Goal: Task Accomplishment & Management: Complete application form

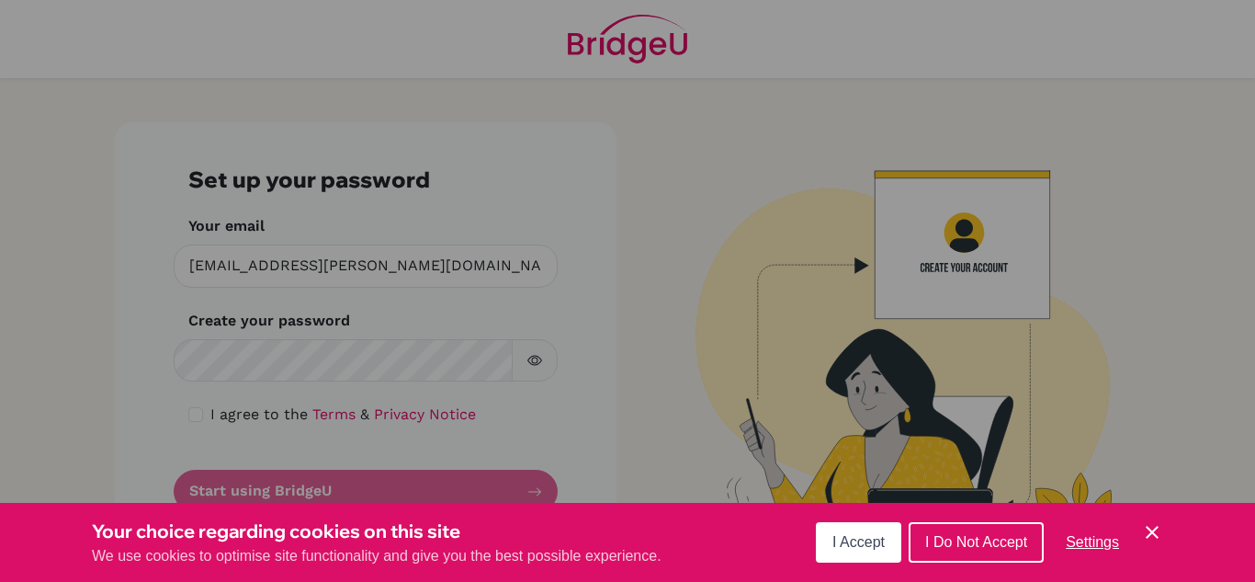
click at [285, 361] on div "Cookie Preferences" at bounding box center [627, 291] width 1255 height 582
click at [365, 313] on div "Cookie Preferences" at bounding box center [627, 291] width 1255 height 582
click at [301, 323] on div "Cookie Preferences" at bounding box center [627, 291] width 1255 height 582
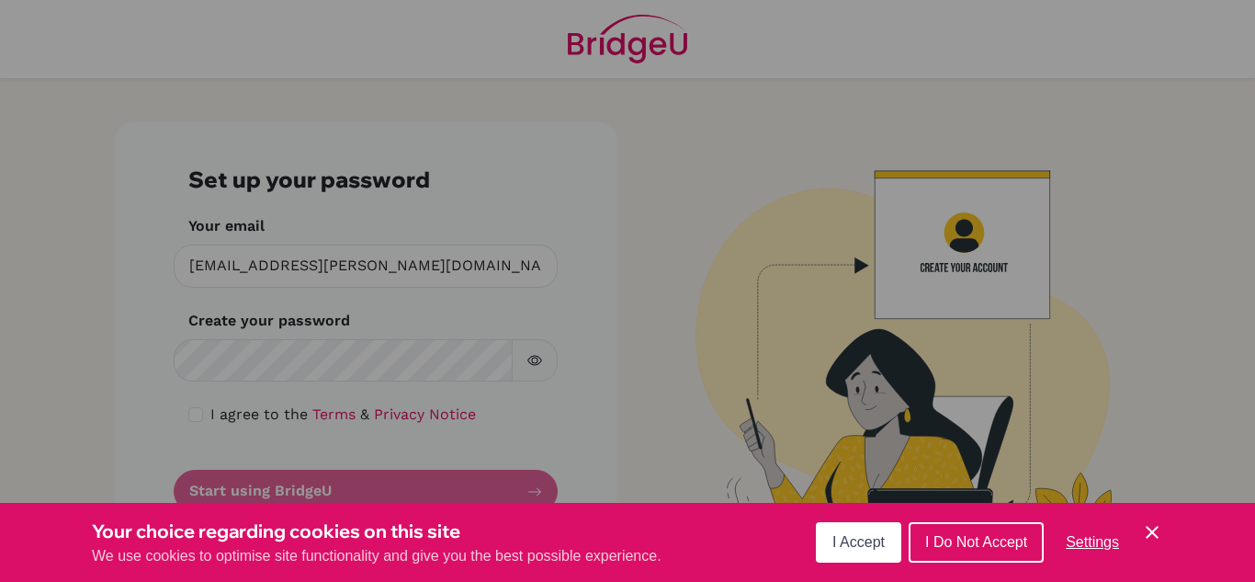
click at [1155, 535] on icon "Save and close" at bounding box center [1152, 532] width 13 height 13
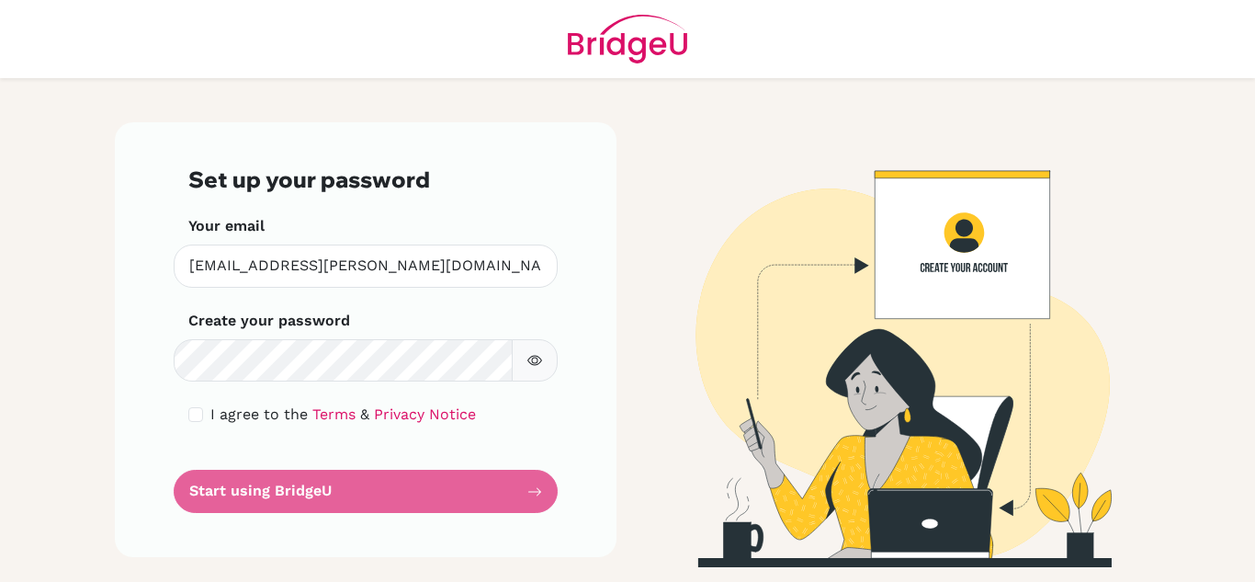
click at [675, 292] on img at bounding box center [890, 344] width 1048 height 445
click at [302, 494] on form "Set up your password Your email karuna.shrestha@sxc.edu.np Invalid email Create…" at bounding box center [365, 339] width 355 height 346
click at [337, 411] on link "Terms" at bounding box center [333, 413] width 43 height 17
click at [432, 422] on link "Privacy Notice" at bounding box center [425, 413] width 102 height 17
click at [383, 494] on form "Set up your password Your email karuna.shrestha@sxc.edu.np Invalid email Create…" at bounding box center [365, 339] width 355 height 346
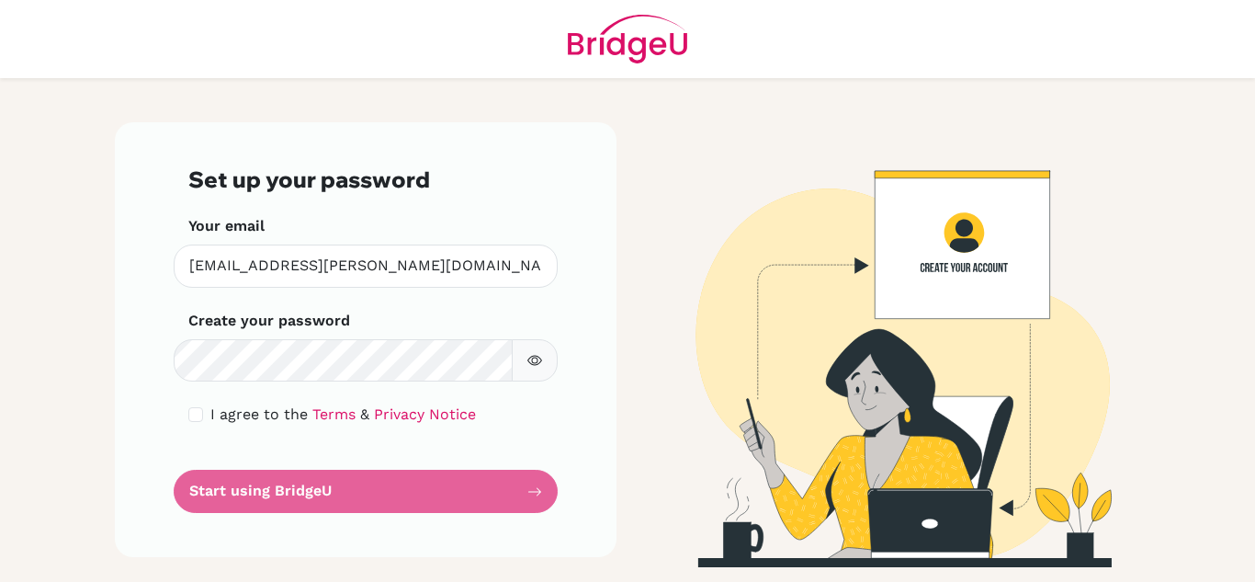
click at [1255, 71] on header at bounding box center [627, 39] width 1255 height 78
click at [519, 483] on form "Set up your password Your email karuna.shrestha@sxc.edu.np Invalid email Create…" at bounding box center [365, 339] width 355 height 346
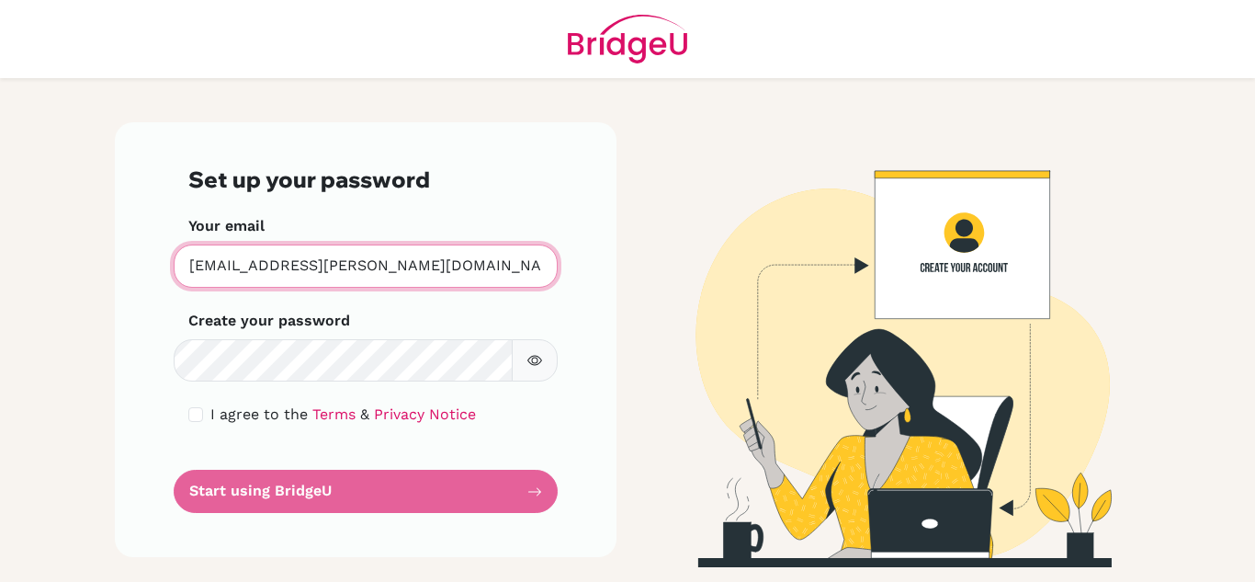
drag, startPoint x: 415, startPoint y: 269, endPoint x: 182, endPoint y: 270, distance: 233.4
click at [182, 270] on input "[EMAIL_ADDRESS][PERSON_NAME][DOMAIN_NAME]" at bounding box center [366, 265] width 384 height 43
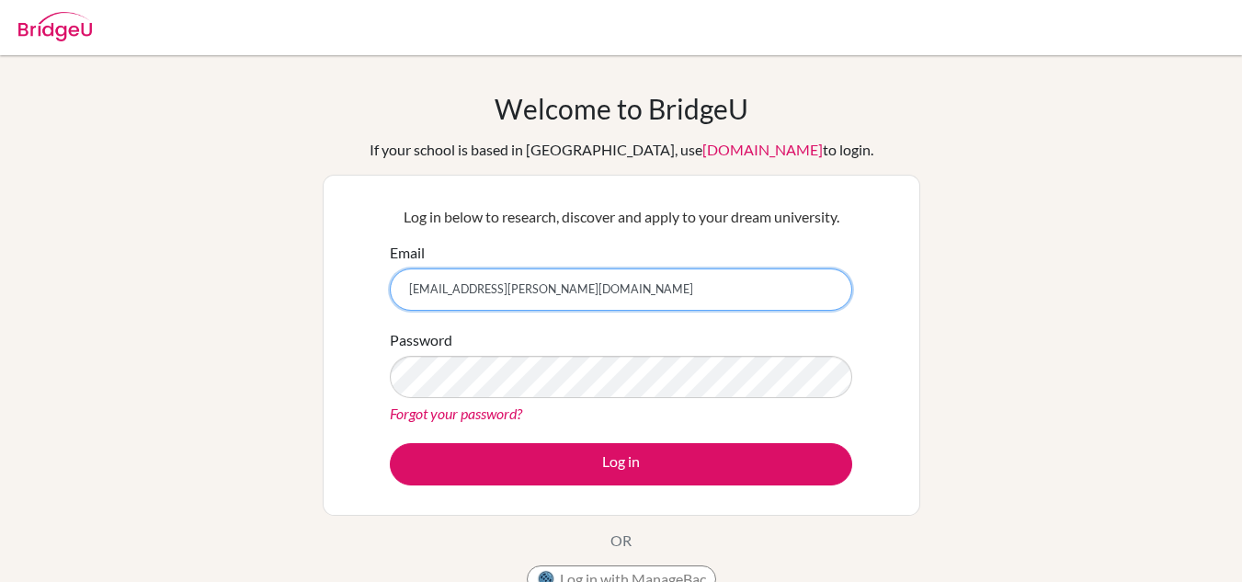
type input "[EMAIL_ADDRESS][PERSON_NAME][DOMAIN_NAME]"
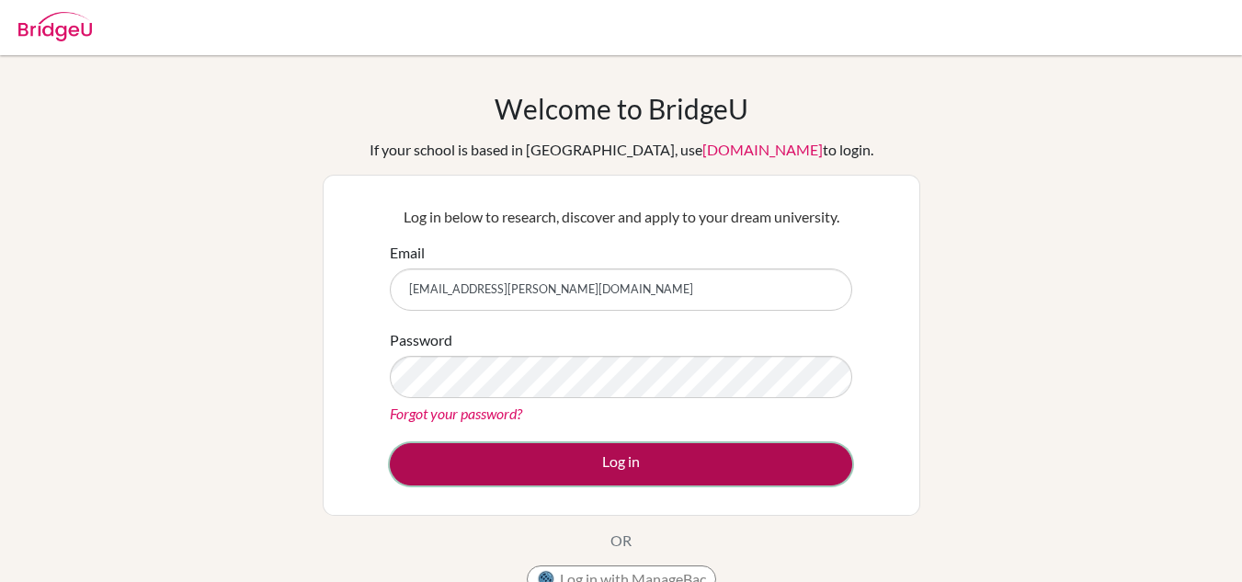
click at [663, 467] on button "Log in" at bounding box center [621, 464] width 462 height 42
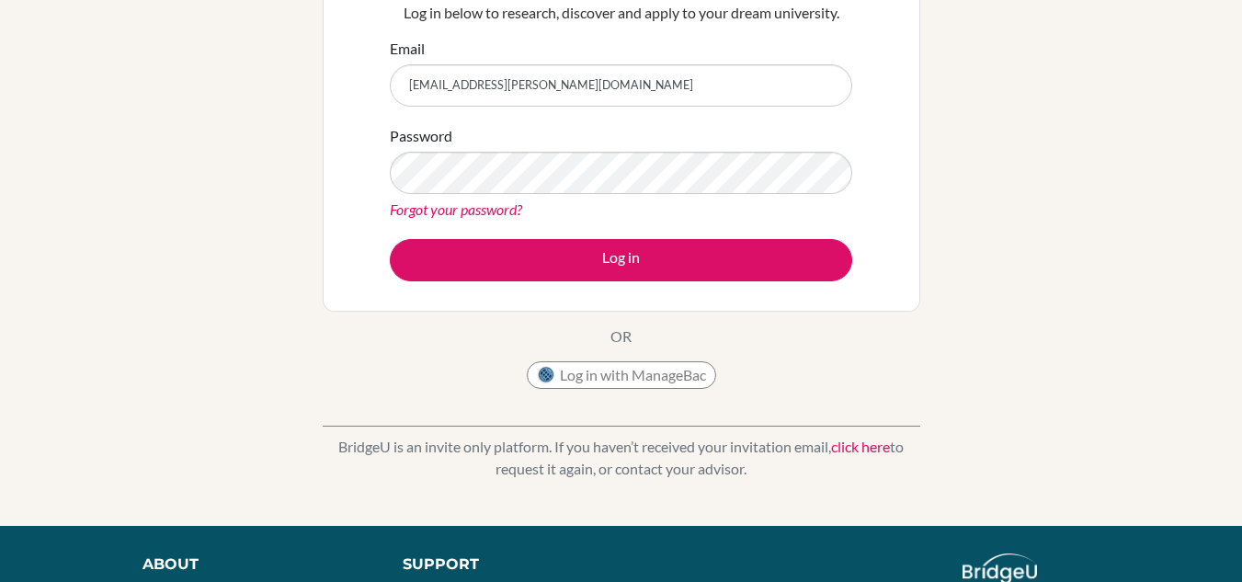
scroll to position [249, 0]
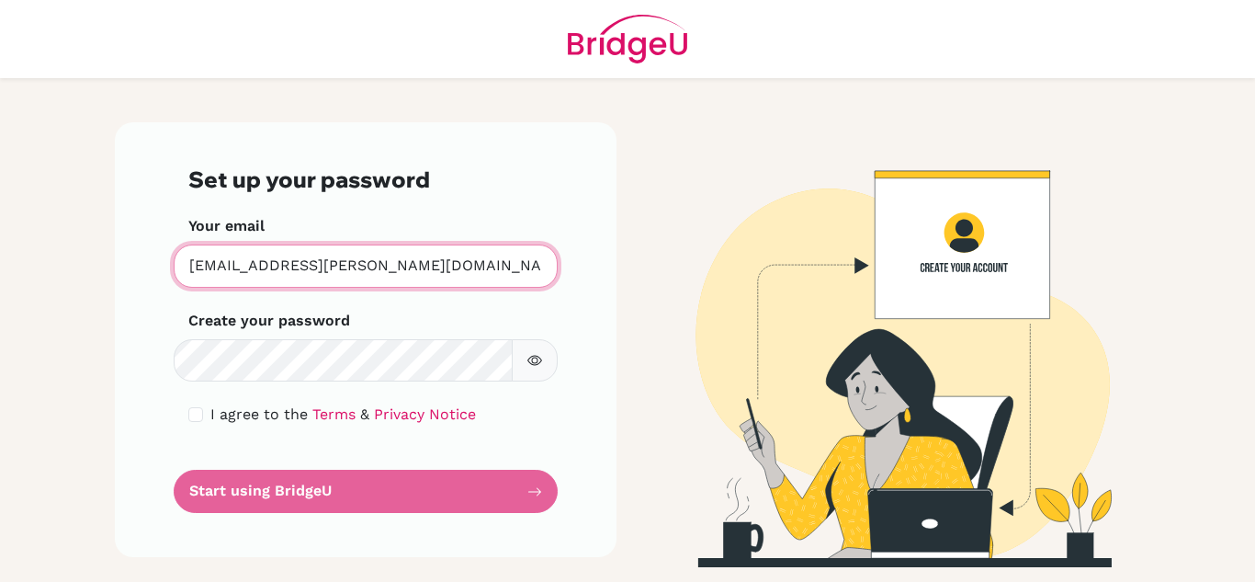
drag, startPoint x: 384, startPoint y: 263, endPoint x: 116, endPoint y: 259, distance: 268.4
click at [116, 259] on div "Set up your password Your email [EMAIL_ADDRESS][PERSON_NAME][DOMAIN_NAME] Inval…" at bounding box center [366, 339] width 502 height 435
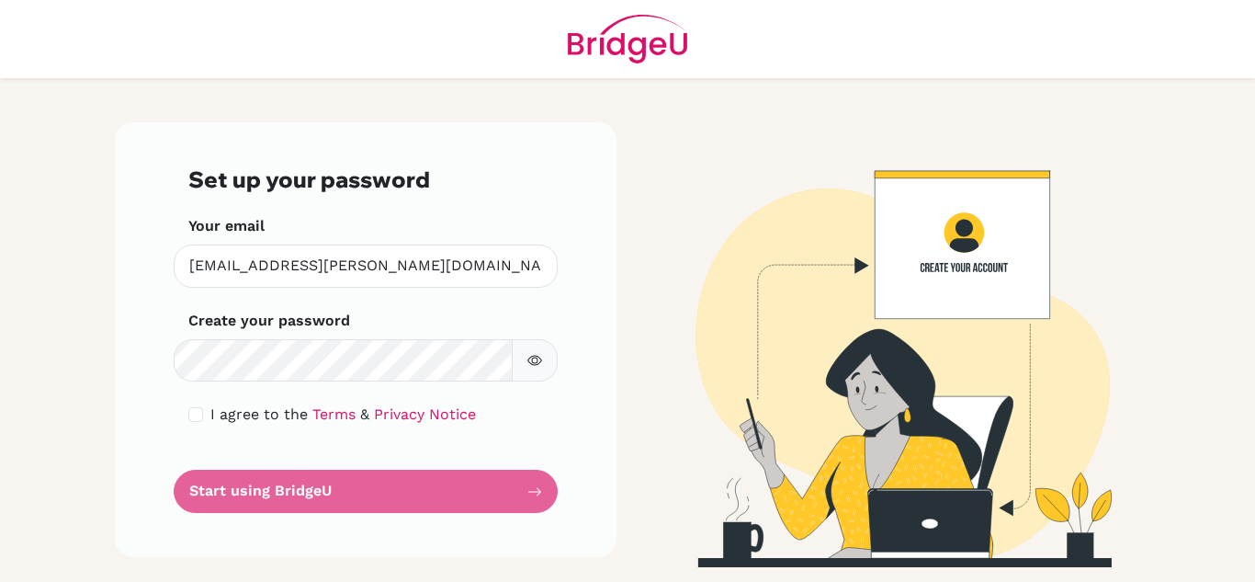
click at [471, 487] on form "Set up your password Your email karuna.shrestha@sxc.edu.np Invalid email Create…" at bounding box center [365, 339] width 355 height 346
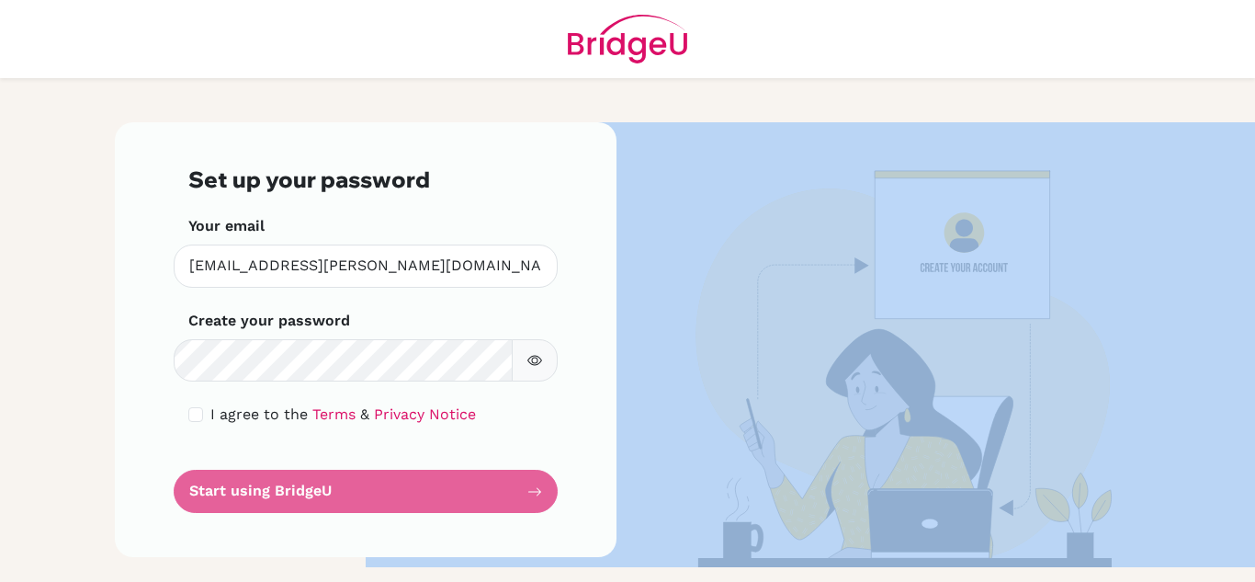
click at [471, 487] on form "Set up your password Your email karuna.shrestha@sxc.edu.np Invalid email Create…" at bounding box center [365, 339] width 355 height 346
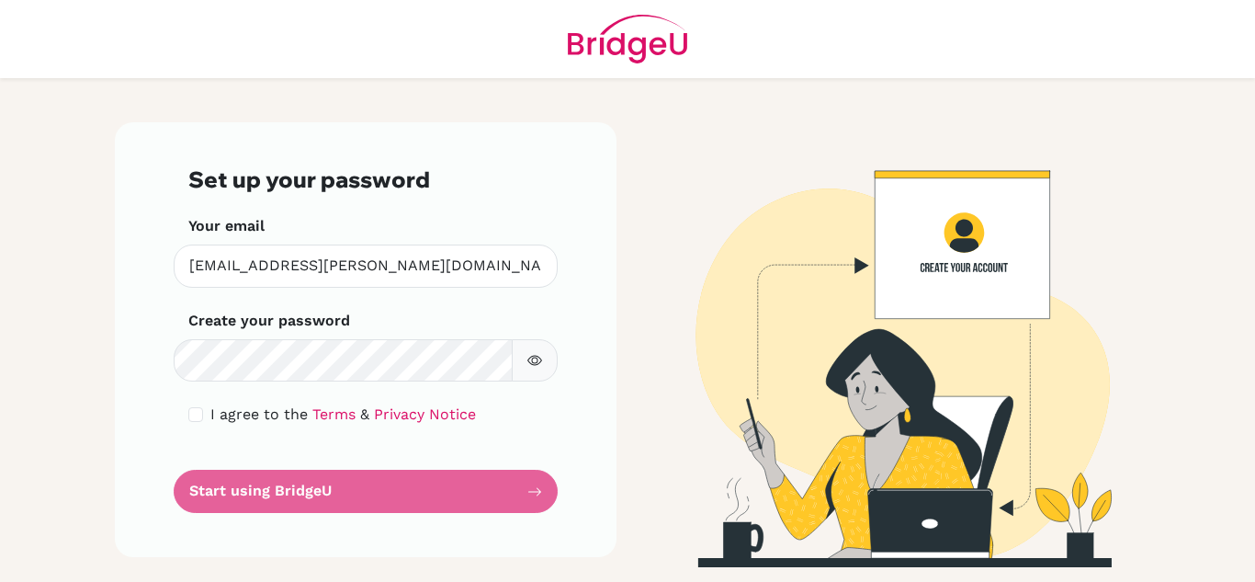
click at [483, 423] on div "I agree to the Terms & Privacy Notice" at bounding box center [365, 414] width 355 height 22
click at [984, 244] on img at bounding box center [890, 344] width 1048 height 445
click at [471, 501] on form "Set up your password Your email karuna.shrestha@sxc.edu.np Invalid email Create…" at bounding box center [365, 339] width 355 height 346
click at [535, 496] on form "Set up your password Your email karuna.shrestha@sxc.edu.np Invalid email Create…" at bounding box center [365, 339] width 355 height 346
click at [405, 417] on link "Privacy Notice" at bounding box center [425, 413] width 102 height 17
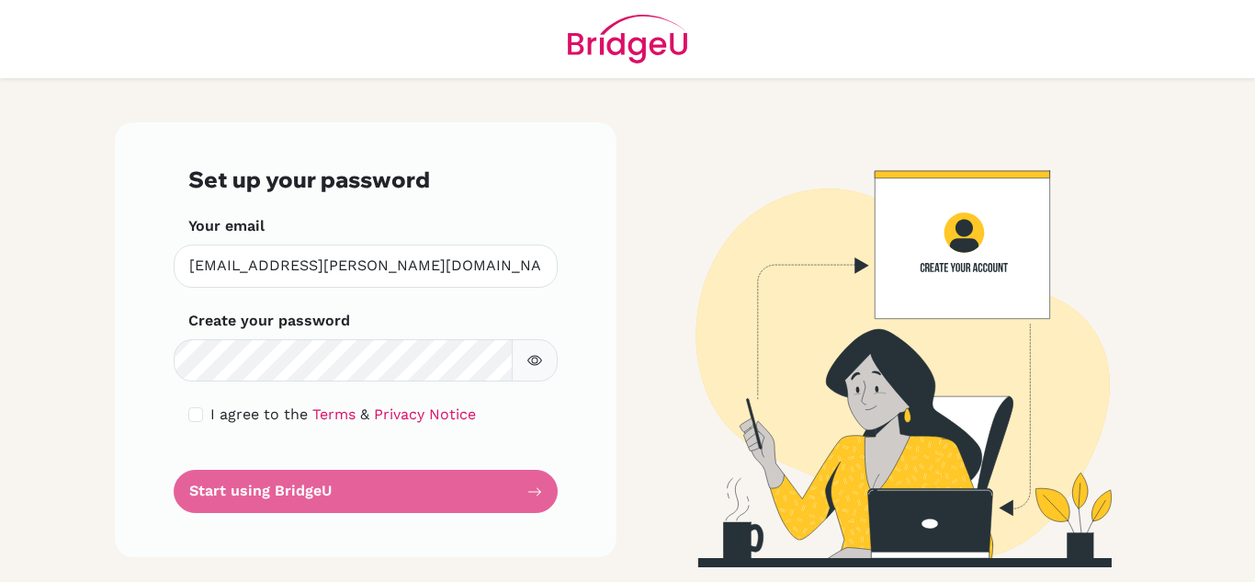
click at [414, 486] on form "Set up your password Your email karuna.shrestha@sxc.edu.np Invalid email Create…" at bounding box center [365, 339] width 355 height 346
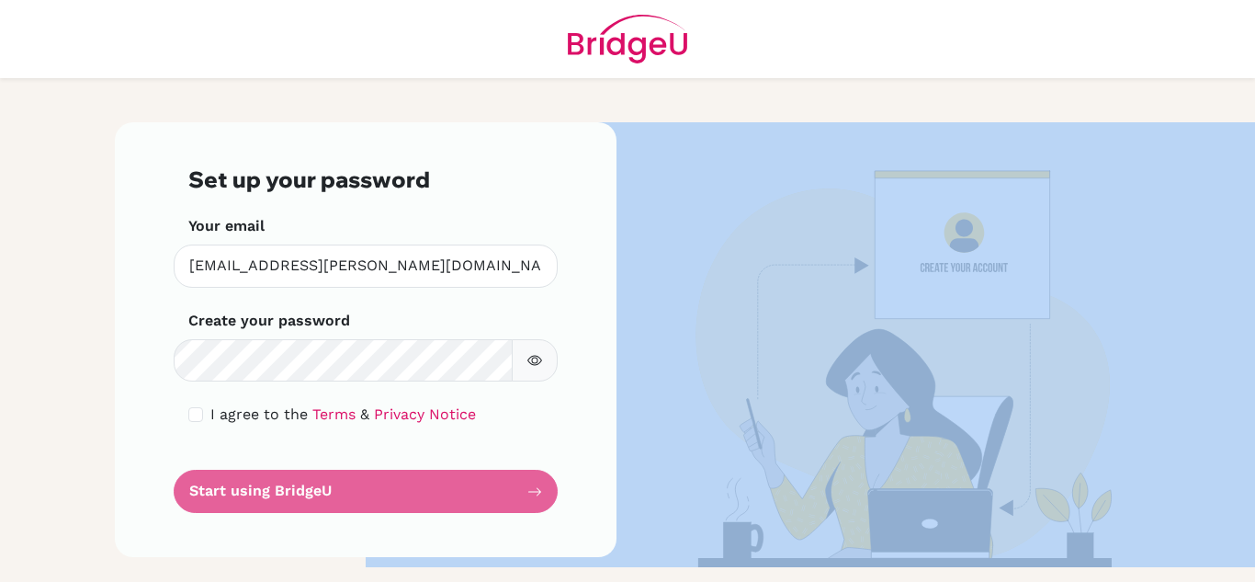
click at [414, 486] on form "Set up your password Your email karuna.shrestha@sxc.edu.np Invalid email Create…" at bounding box center [365, 339] width 355 height 346
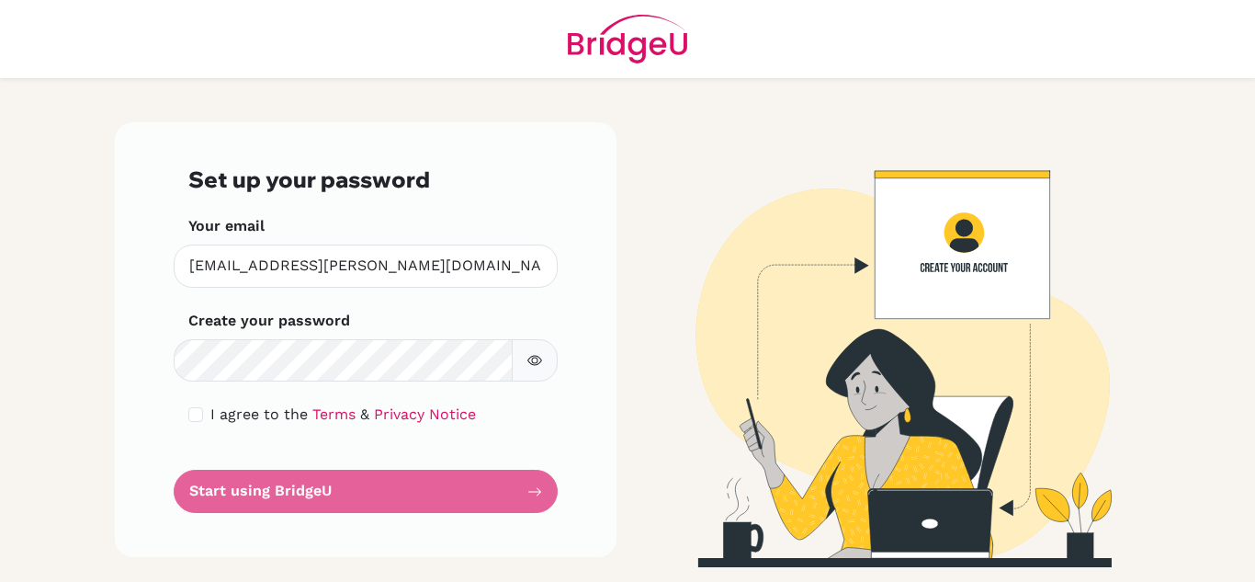
click at [519, 493] on form "Set up your password Your email karuna.shrestha@sxc.edu.np Invalid email Create…" at bounding box center [365, 339] width 355 height 346
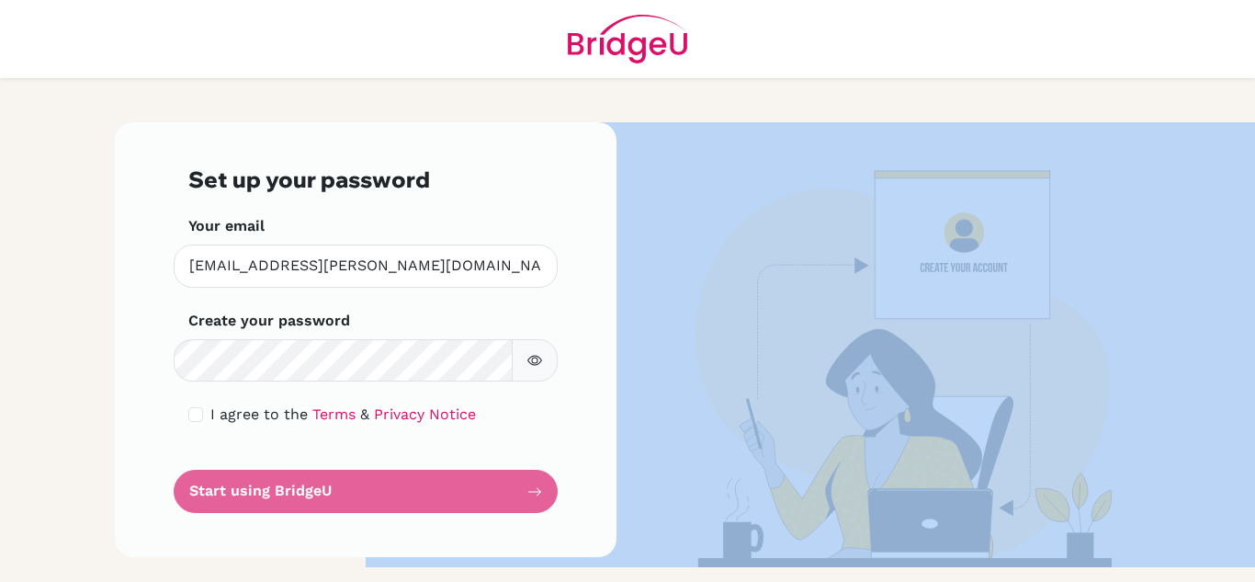
click at [519, 493] on form "Set up your password Your email karuna.shrestha@sxc.edu.np Invalid email Create…" at bounding box center [365, 339] width 355 height 346
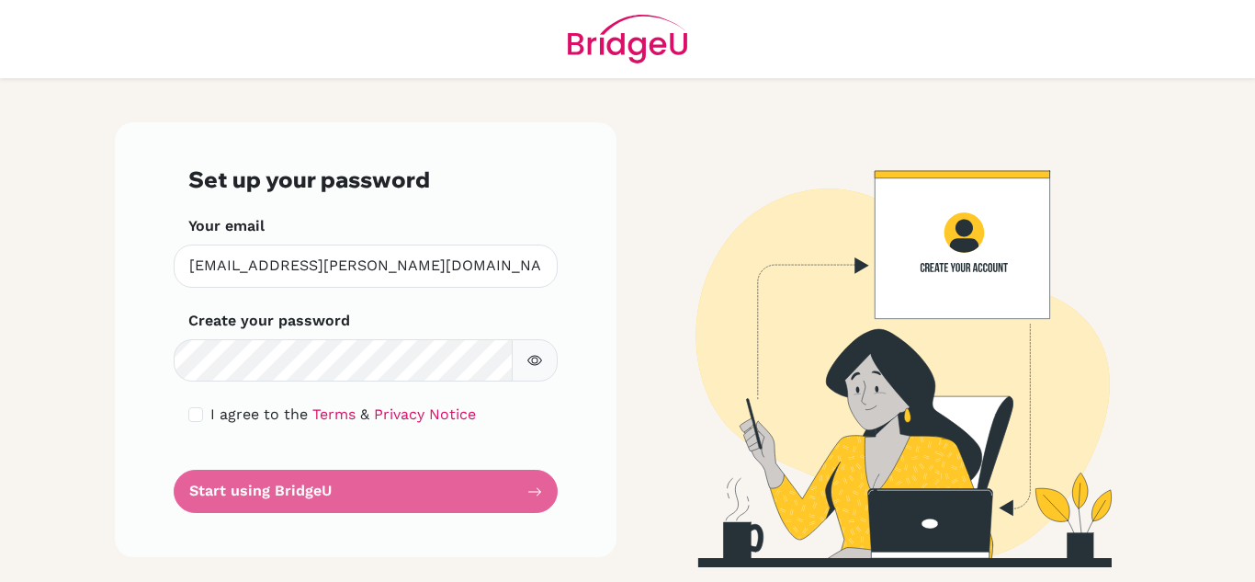
click at [530, 493] on form "Set up your password Your email karuna.shrestha@sxc.edu.np Invalid email Create…" at bounding box center [365, 339] width 355 height 346
click at [537, 493] on form "Set up your password Your email karuna.shrestha@sxc.edu.np Invalid email Create…" at bounding box center [365, 339] width 355 height 346
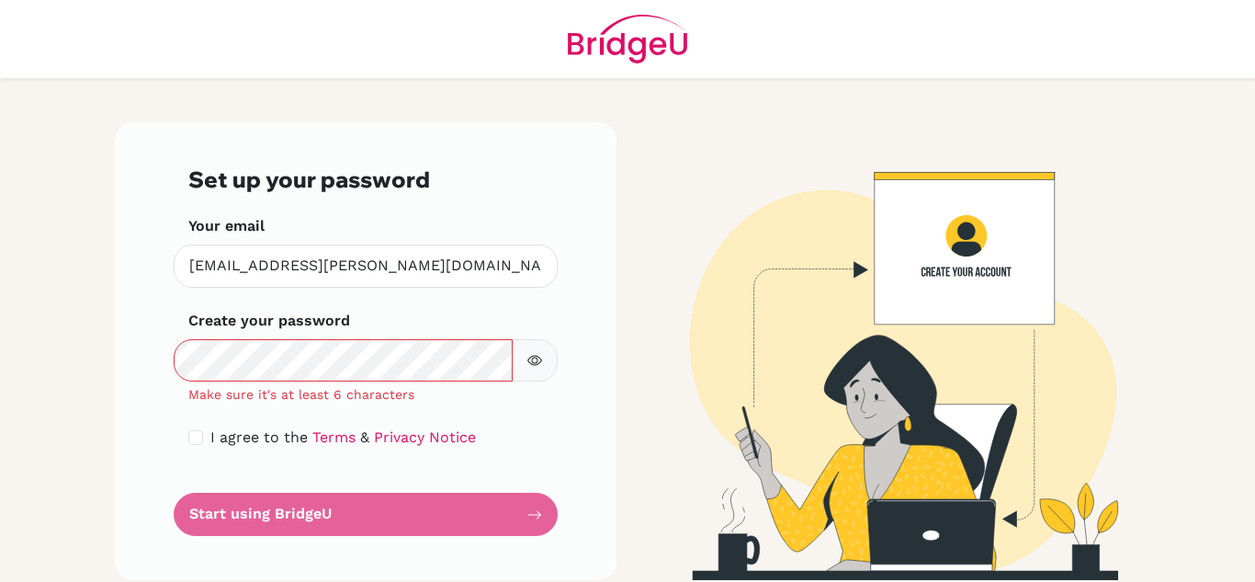
click at [157, 403] on div "Set up your password Your email [EMAIL_ADDRESS][PERSON_NAME][DOMAIN_NAME] Inval…" at bounding box center [366, 351] width 502 height 458
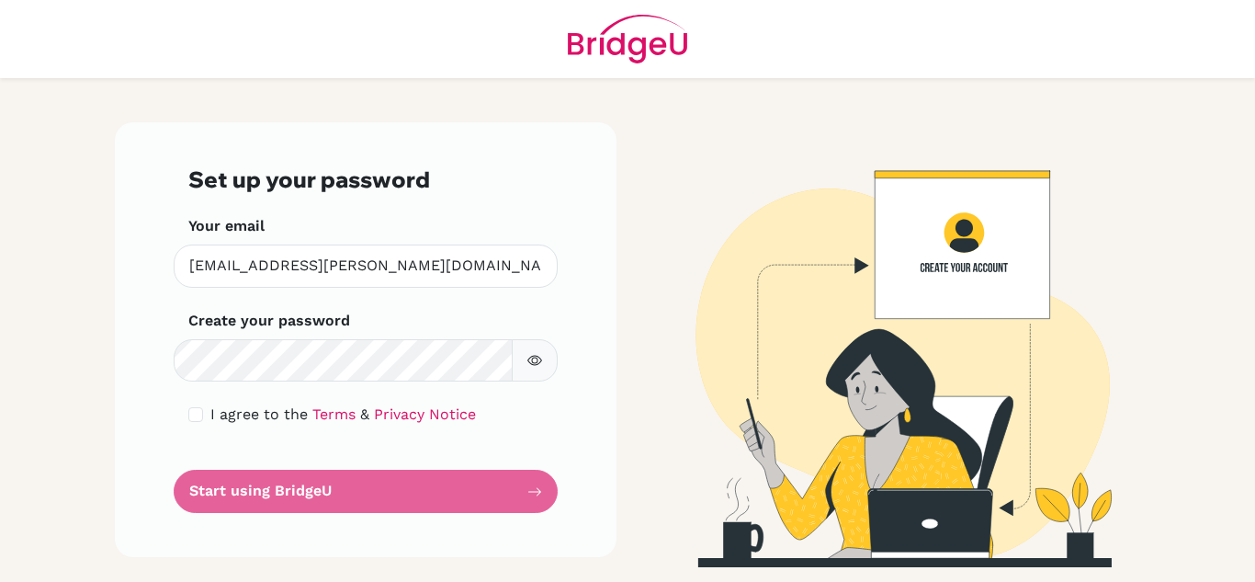
click at [304, 483] on form "Set up your password Your email [EMAIL_ADDRESS][PERSON_NAME][DOMAIN_NAME] Inval…" at bounding box center [365, 339] width 355 height 346
click at [334, 487] on form "Set up your password Your email [EMAIL_ADDRESS][PERSON_NAME][DOMAIN_NAME] Inval…" at bounding box center [365, 339] width 355 height 346
click at [195, 419] on input "checkbox" at bounding box center [195, 414] width 15 height 15
checkbox input "true"
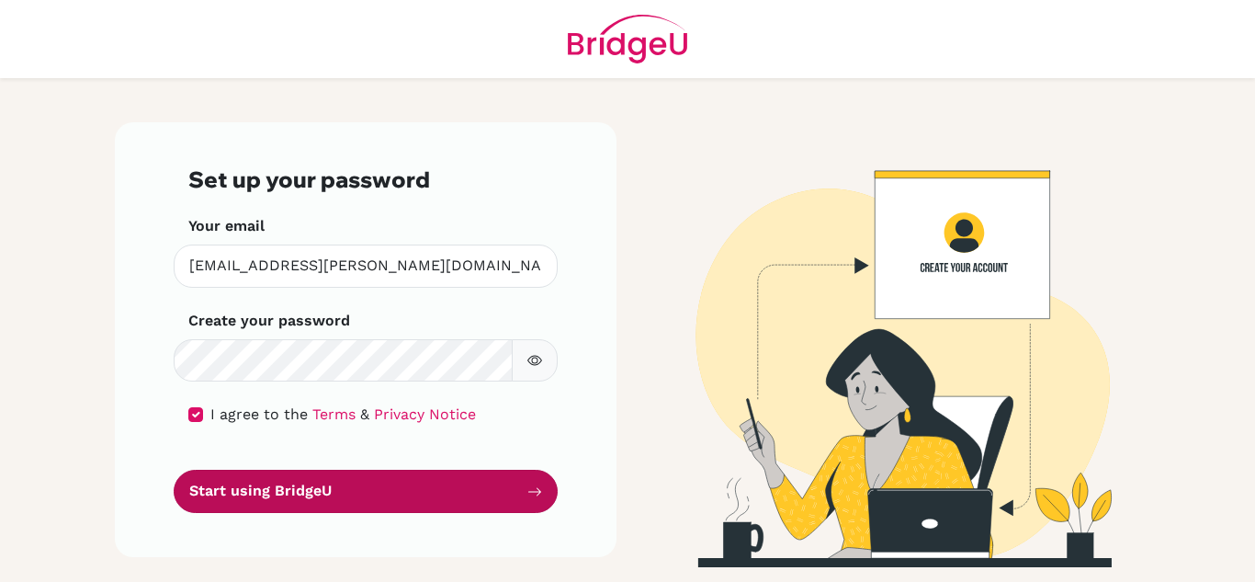
click at [228, 499] on button "Start using BridgeU" at bounding box center [366, 491] width 384 height 43
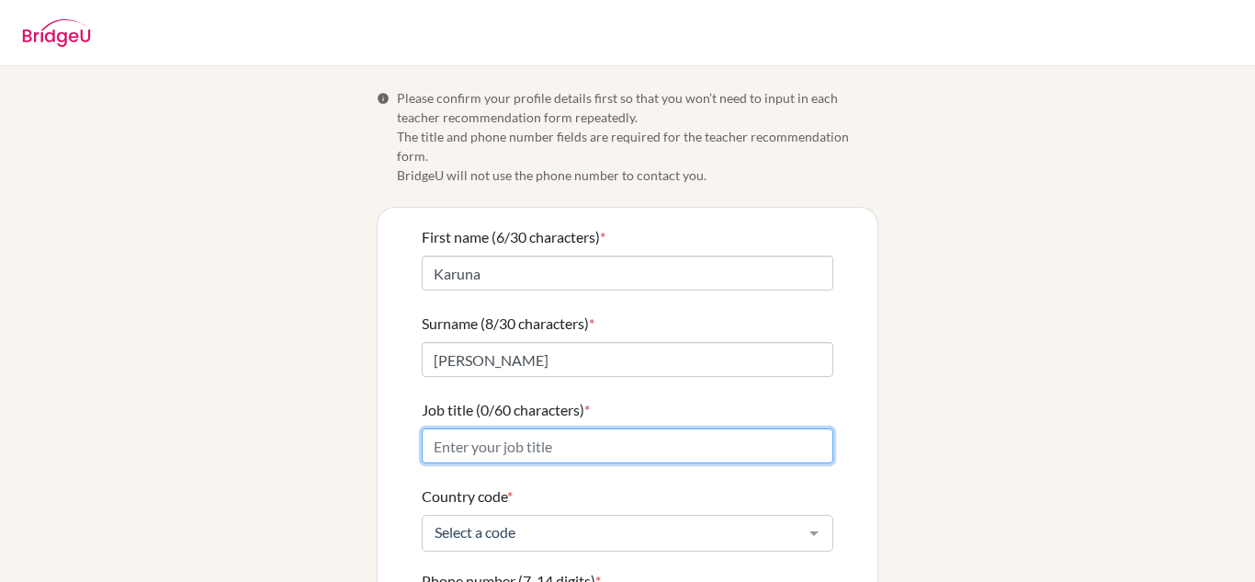
click at [522, 436] on input "Job title (0/60 characters) *" at bounding box center [628, 445] width 412 height 35
type input "Lecturer of Chemistry"
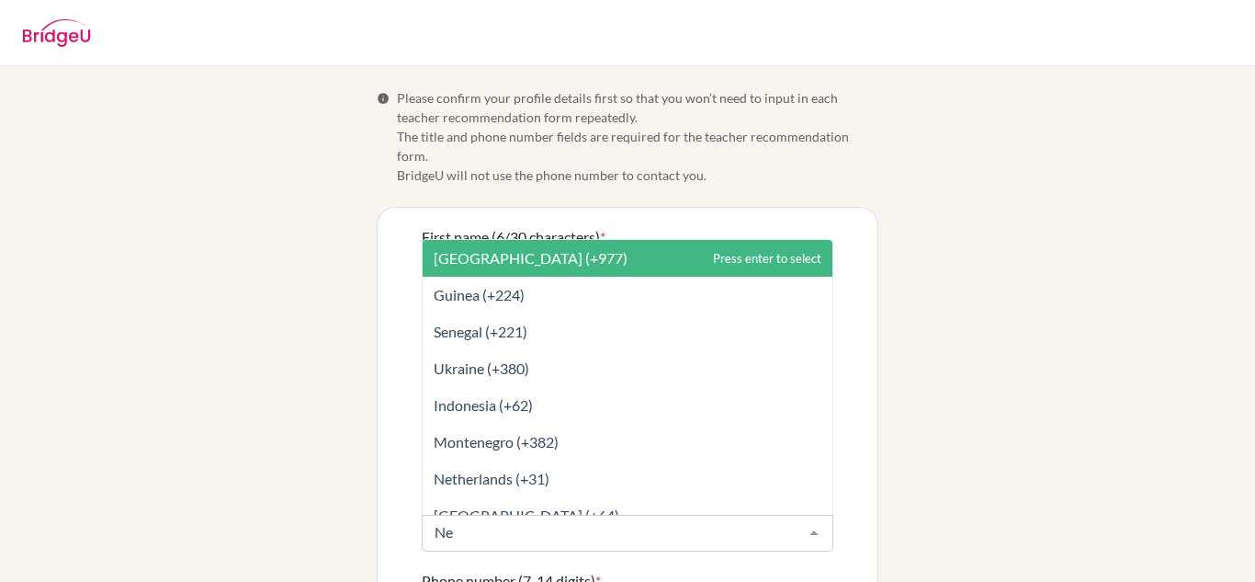
type input "Nep"
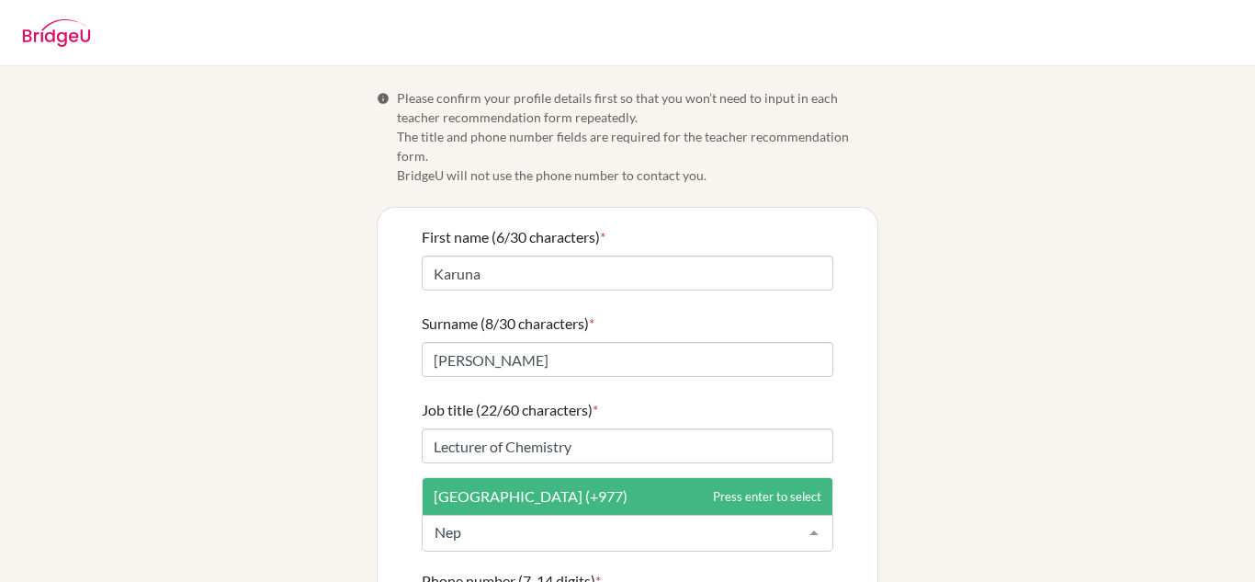
click at [476, 487] on span "[GEOGRAPHIC_DATA] (+977)" at bounding box center [531, 495] width 194 height 17
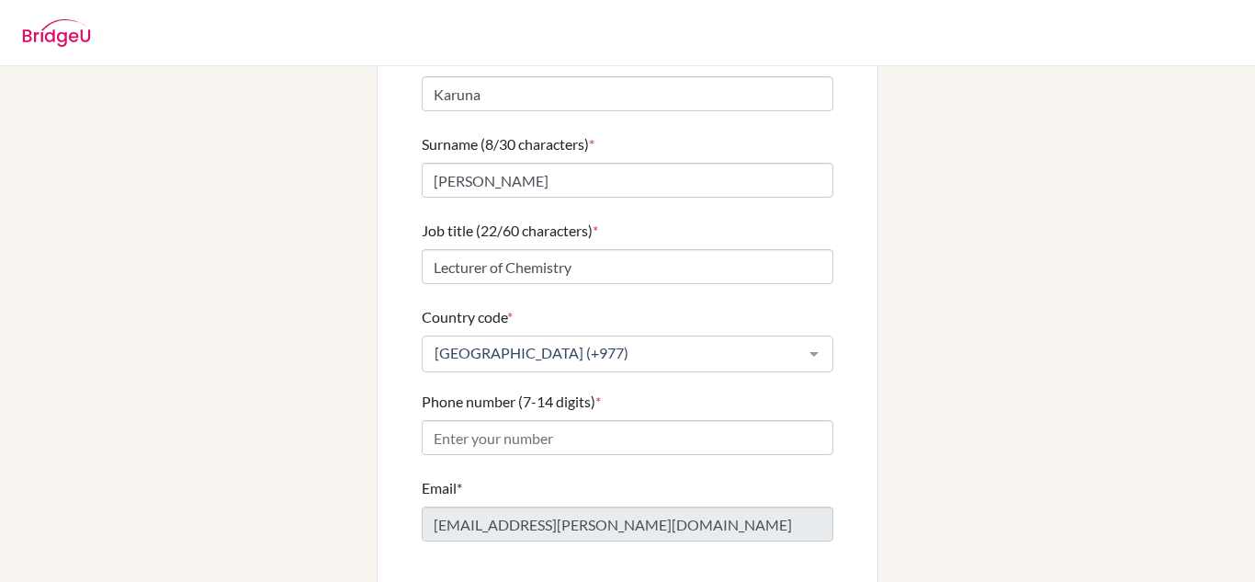
scroll to position [186, 0]
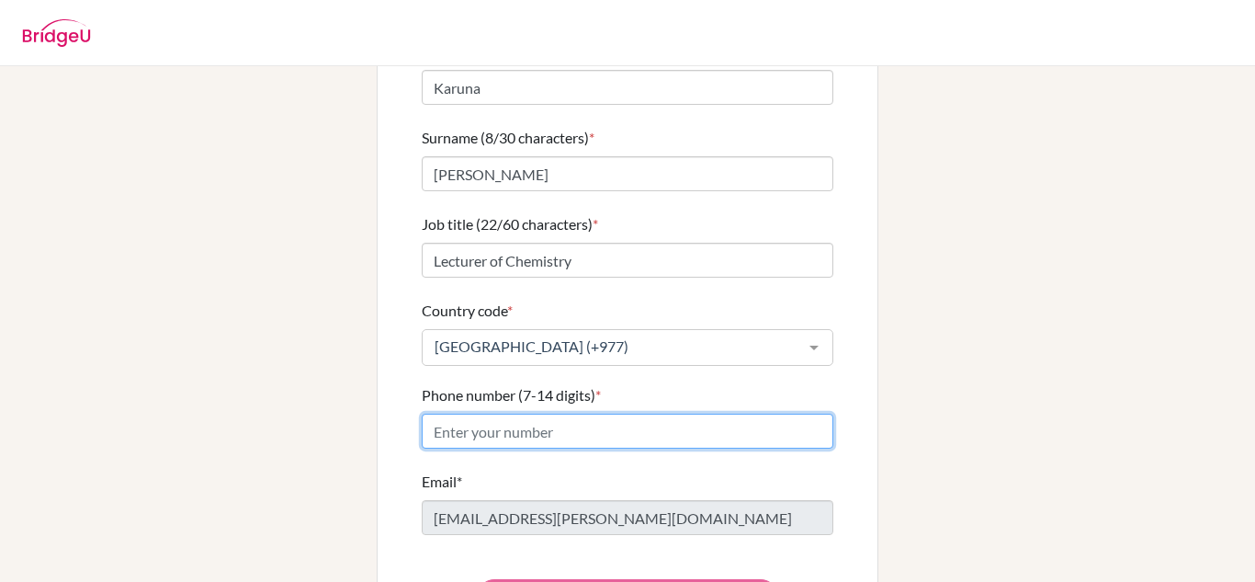
click at [573, 414] on input "Phone number (7-14 digits) *" at bounding box center [628, 431] width 412 height 35
type input "9851239347"
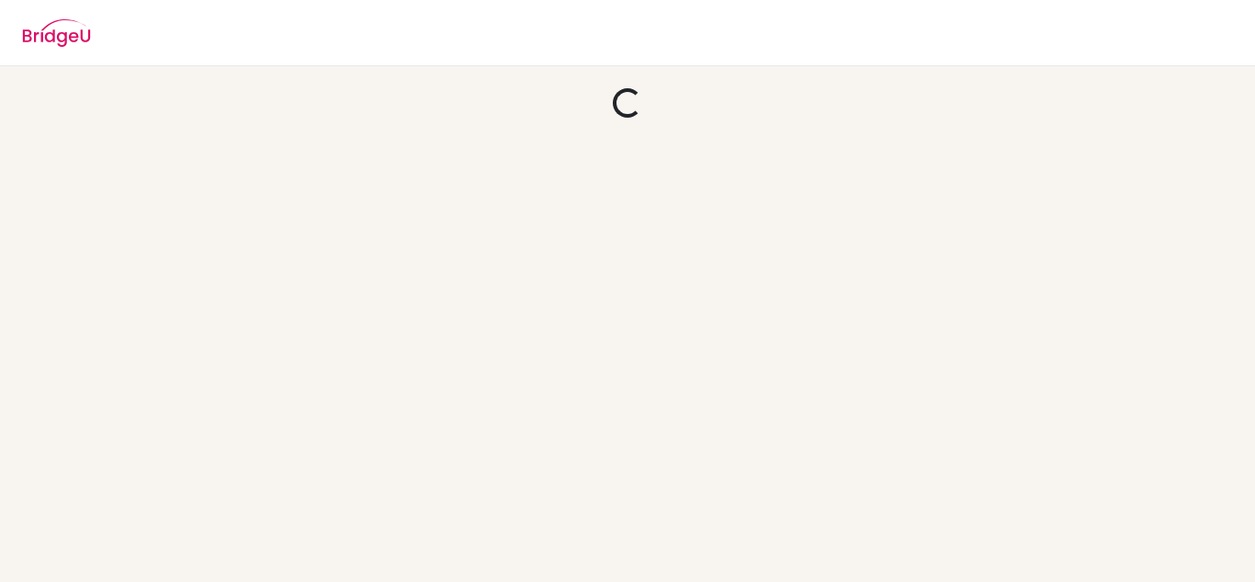
scroll to position [0, 0]
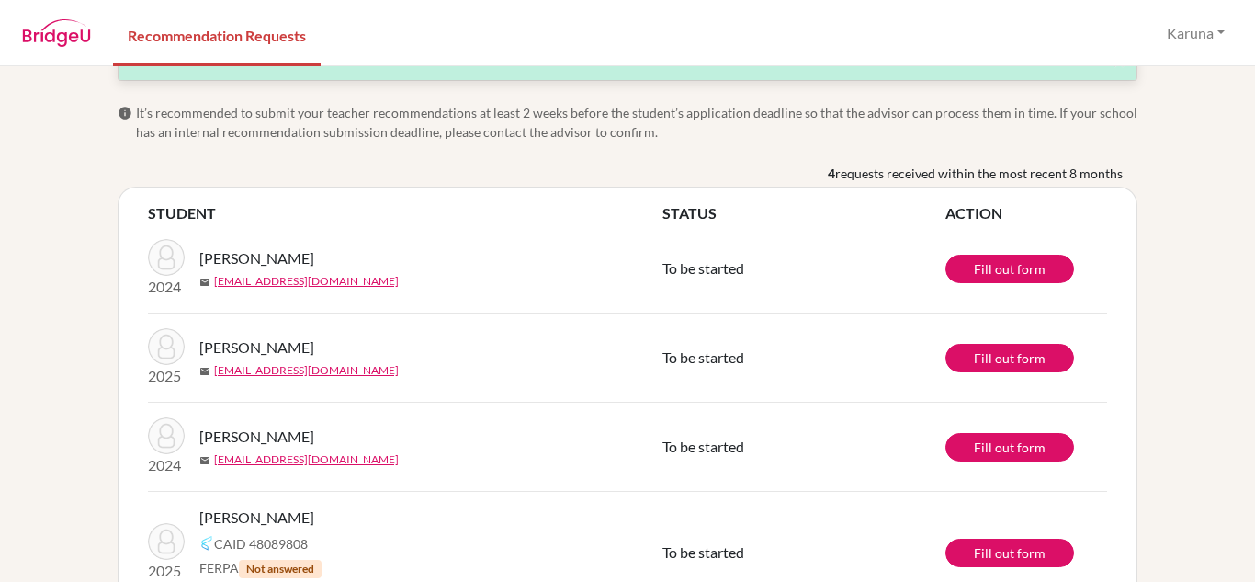
scroll to position [77, 0]
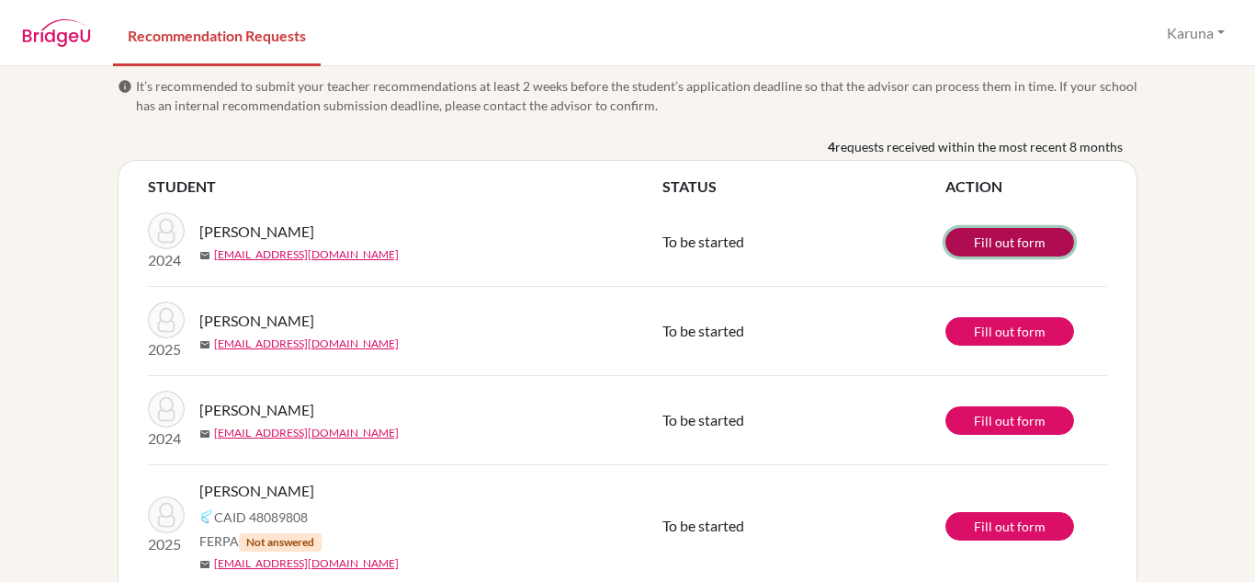
click at [982, 241] on link "Fill out form" at bounding box center [1010, 242] width 129 height 28
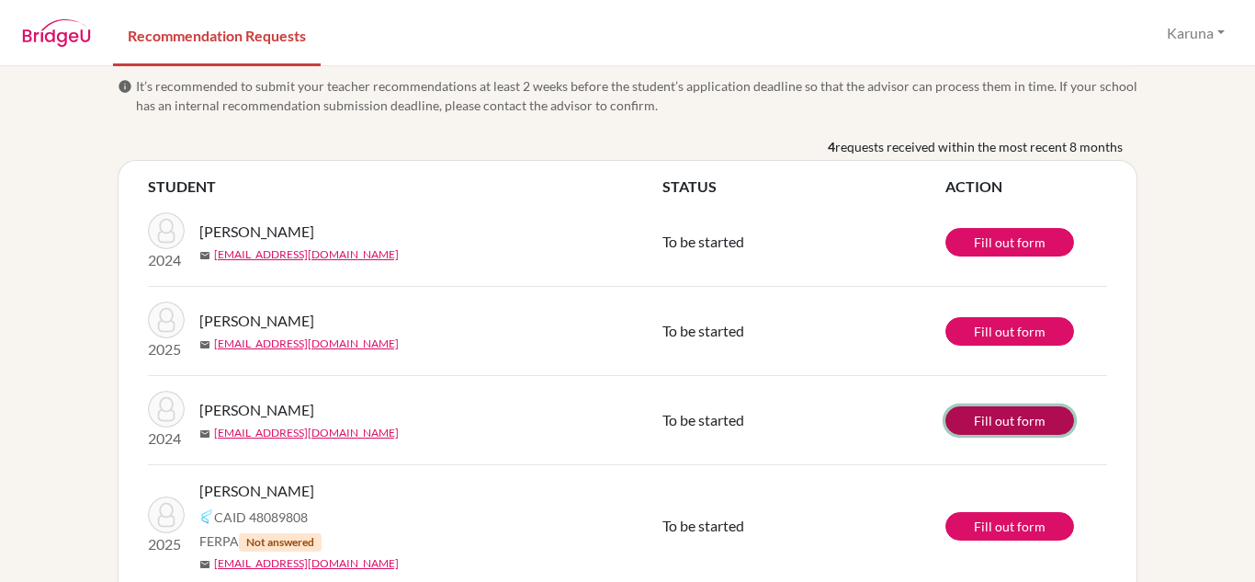
click at [986, 414] on link "Fill out form" at bounding box center [1010, 420] width 129 height 28
click at [977, 418] on link "Fill out form" at bounding box center [1010, 420] width 129 height 28
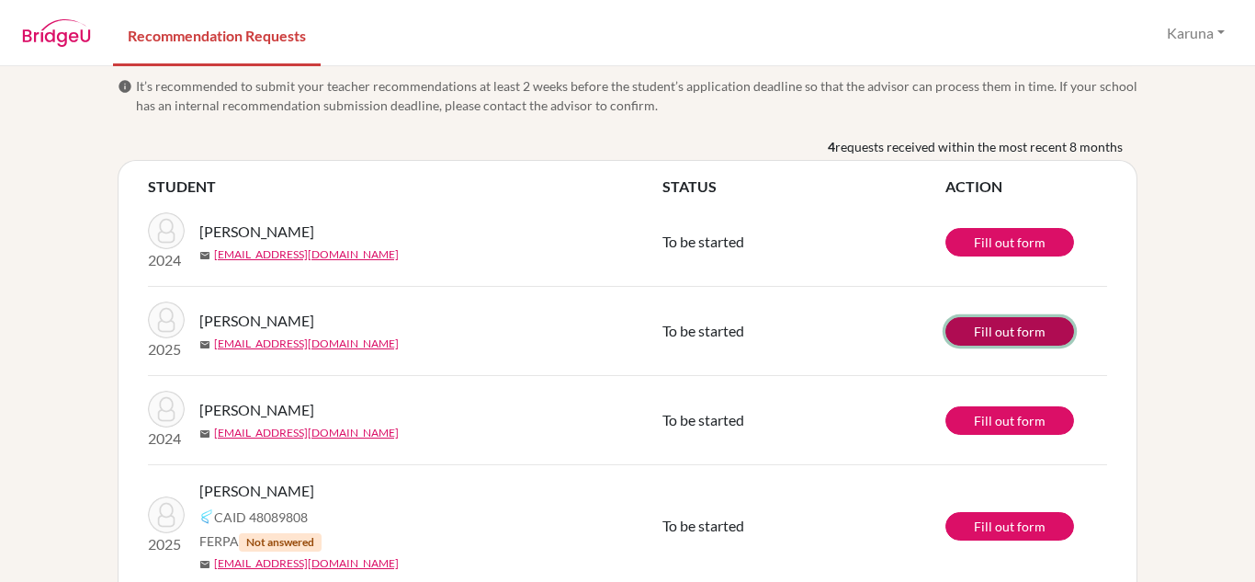
click at [969, 330] on link "Fill out form" at bounding box center [1010, 331] width 129 height 28
click at [1027, 333] on link "Fill out form" at bounding box center [1010, 331] width 129 height 28
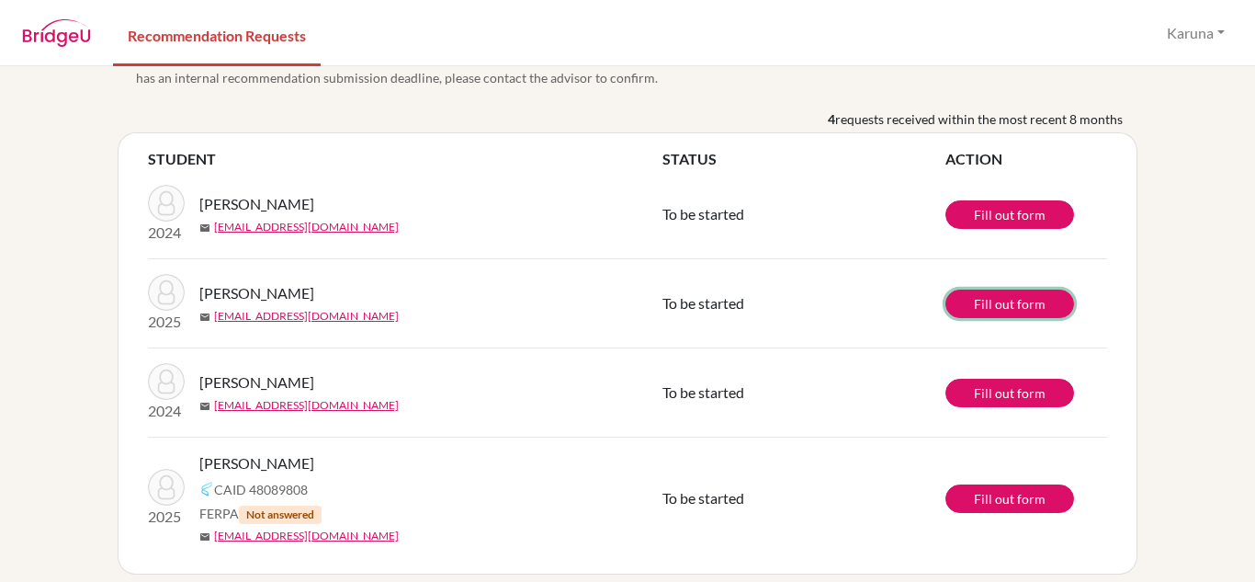
scroll to position [119, 0]
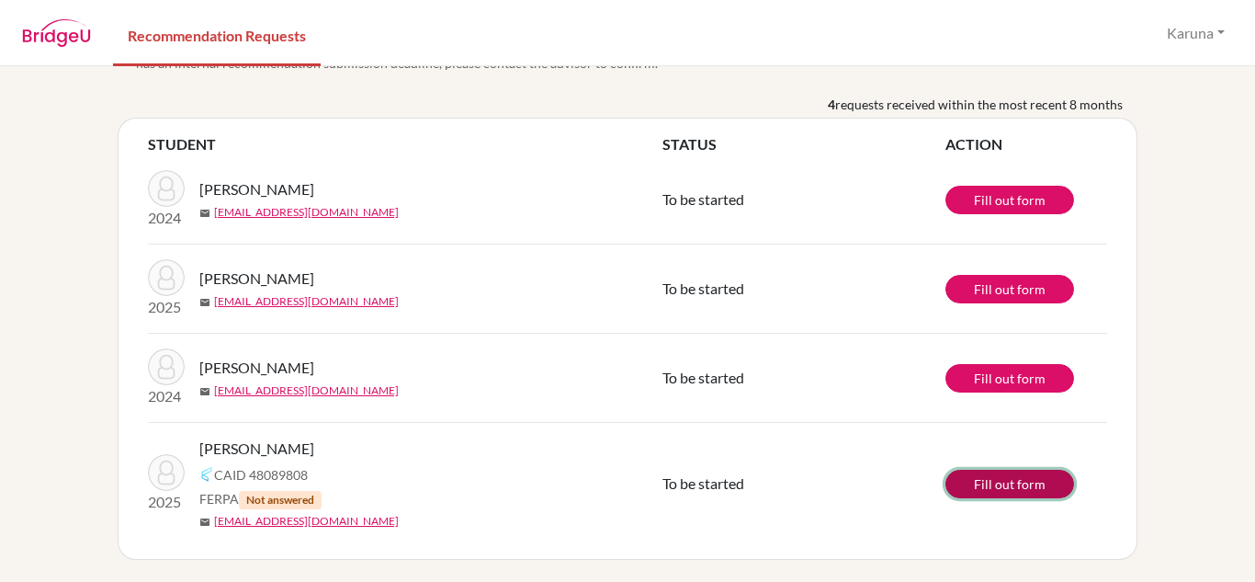
click at [1005, 483] on link "Fill out form" at bounding box center [1010, 484] width 129 height 28
